Goal: Task Accomplishment & Management: Manage account settings

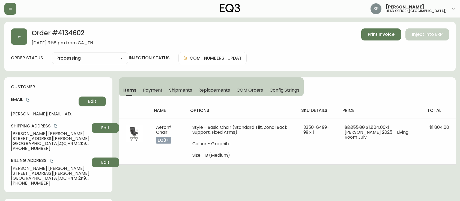
select select "PROCESSING"
click at [19, 46] on div "Order # 4134602 [DATE] 3:58 pm from CA_EN Print Invoice Inject into ERP order s…" at bounding box center [230, 46] width 452 height 49
click at [24, 43] on button "button" at bounding box center [19, 36] width 16 height 16
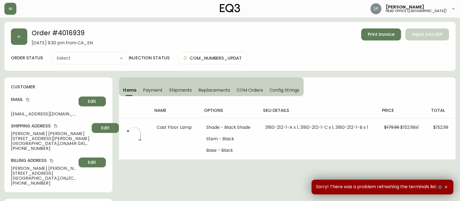
type input "Fully Shipped"
select select "FULLY_SHIPPED"
click at [14, 9] on button "button" at bounding box center [10, 9] width 12 height 12
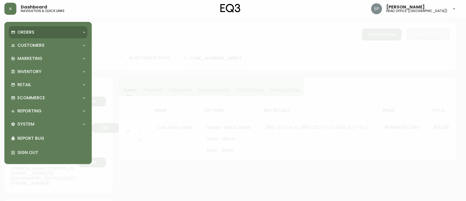
click at [34, 30] on div "Orders" at bounding box center [45, 32] width 69 height 6
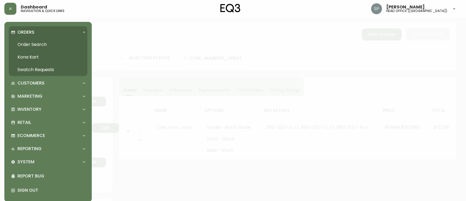
click at [50, 45] on link "Order Search" at bounding box center [48, 44] width 79 height 13
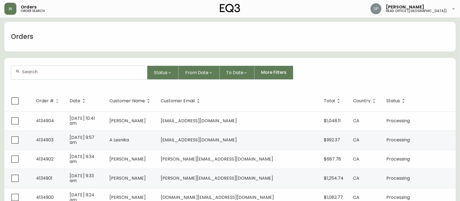
click at [49, 70] on input "text" at bounding box center [82, 71] width 121 height 5
paste input "4134626"
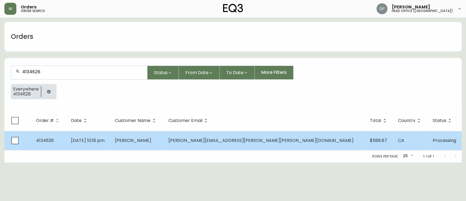
type input "4134626"
click at [164, 147] on td "[PERSON_NAME]" at bounding box center [137, 140] width 53 height 19
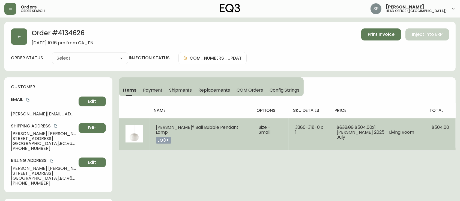
type input "Processing"
select select "PROCESSING"
drag, startPoint x: 155, startPoint y: 127, endPoint x: 238, endPoint y: 129, distance: 83.6
click at [238, 129] on td "[PERSON_NAME]® Ball Bubble Pendant Lamp eq3+" at bounding box center [201, 134] width 103 height 32
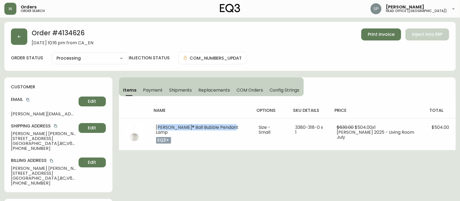
copy span "[PERSON_NAME]® Ball Bubble Pendant Lamp"
click at [11, 7] on icon "button" at bounding box center [10, 9] width 4 height 4
